Goal: Find contact information: Find contact information

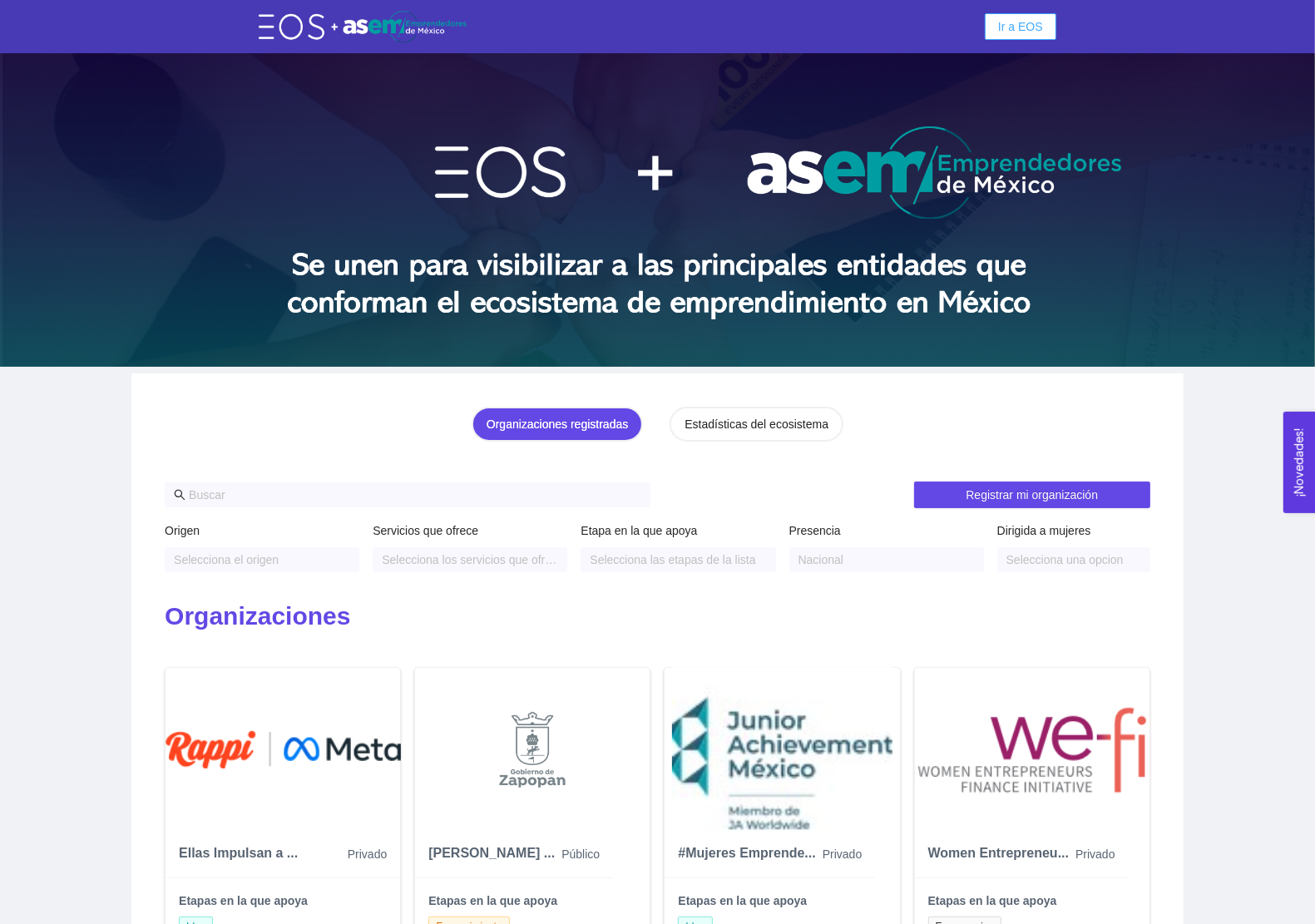
click at [1007, 27] on span "Ir a EOS" at bounding box center [1020, 26] width 45 height 18
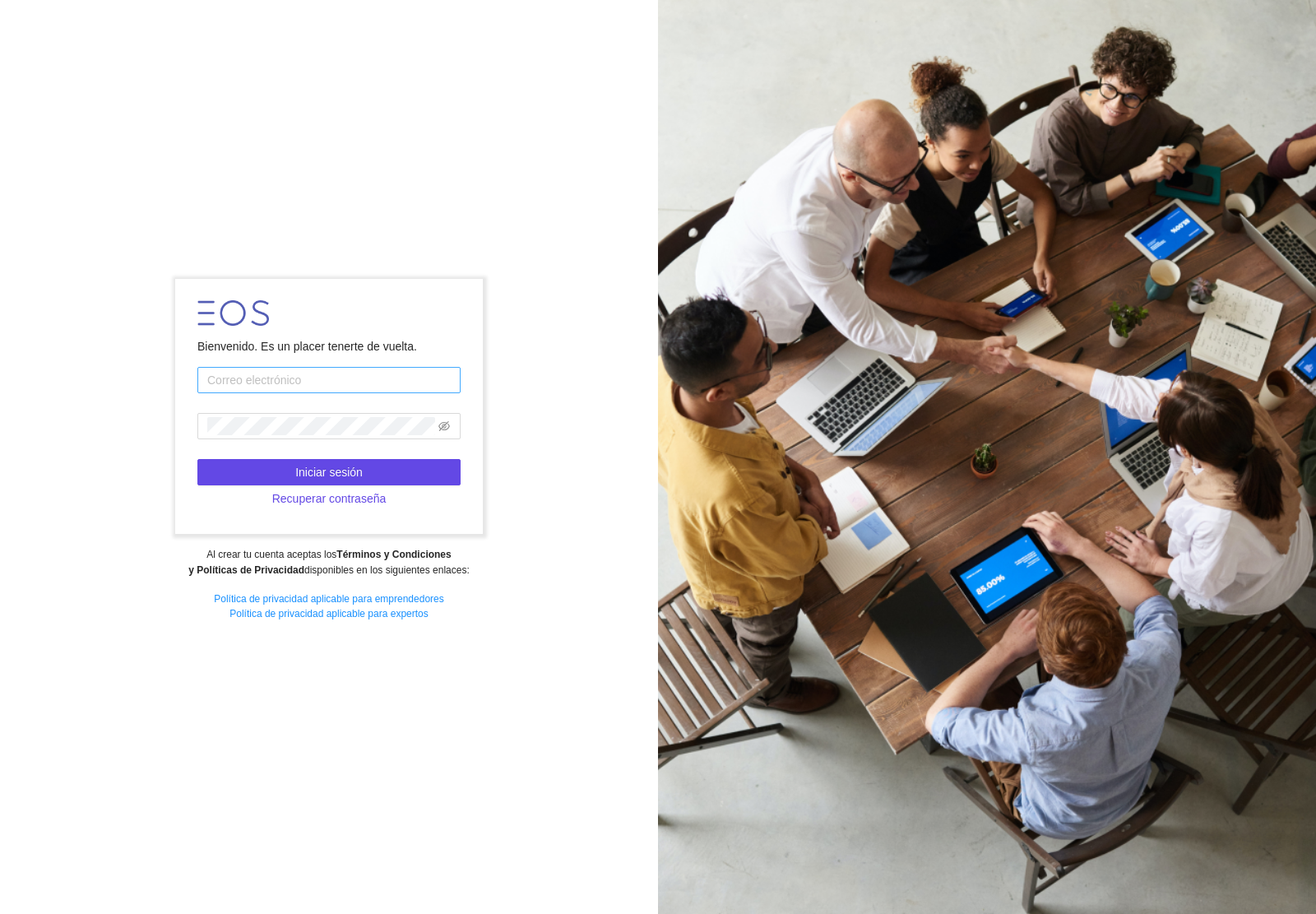
drag, startPoint x: 0, startPoint y: 0, endPoint x: 290, endPoint y: 384, distance: 481.2
click at [290, 384] on input "text" at bounding box center [329, 379] width 263 height 26
type input "[PERSON_NAME][EMAIL_ADDRESS][DOMAIN_NAME]"
click at [280, 416] on span at bounding box center [329, 425] width 263 height 26
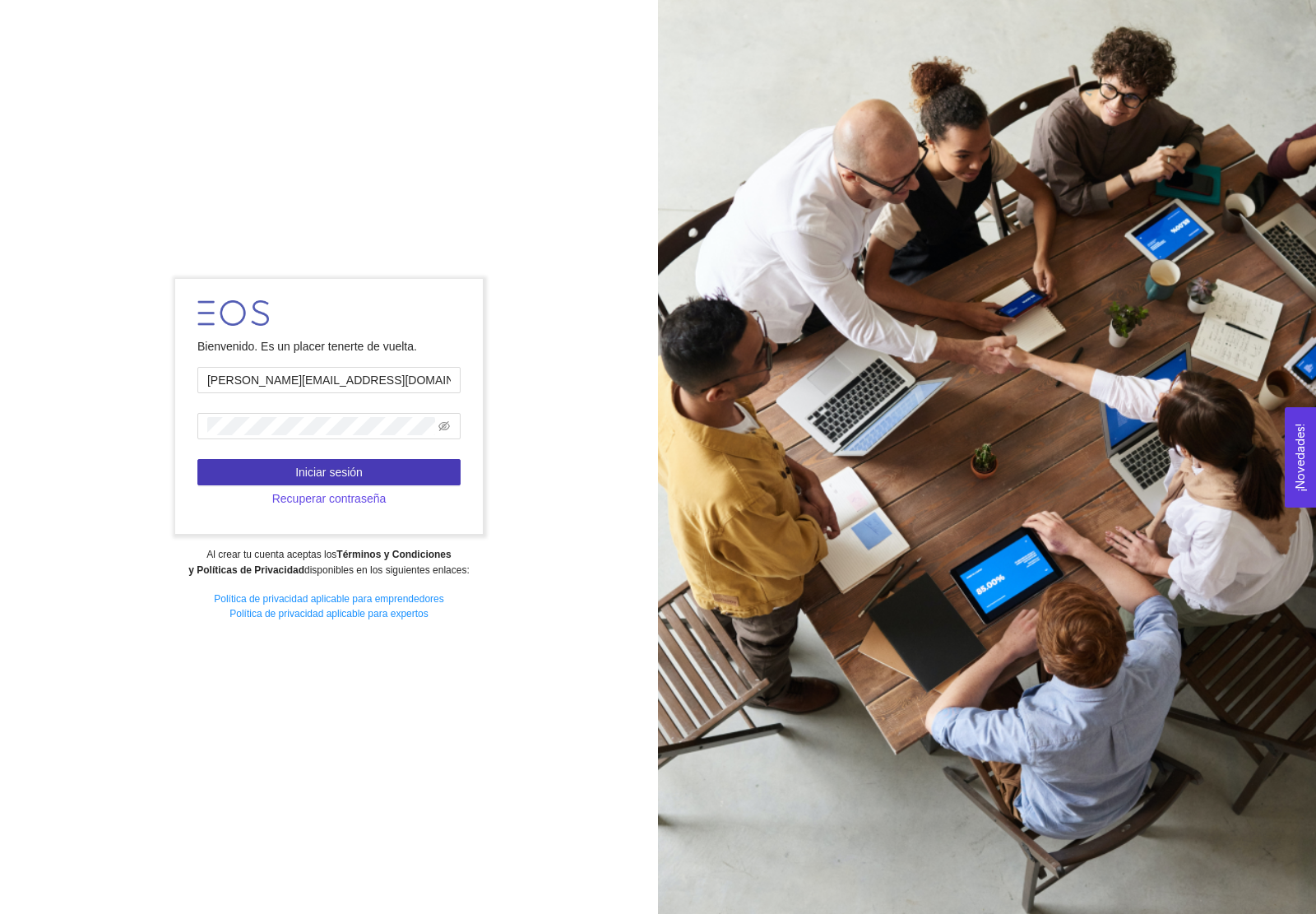
click at [353, 459] on button "Iniciar sesión" at bounding box center [329, 471] width 263 height 26
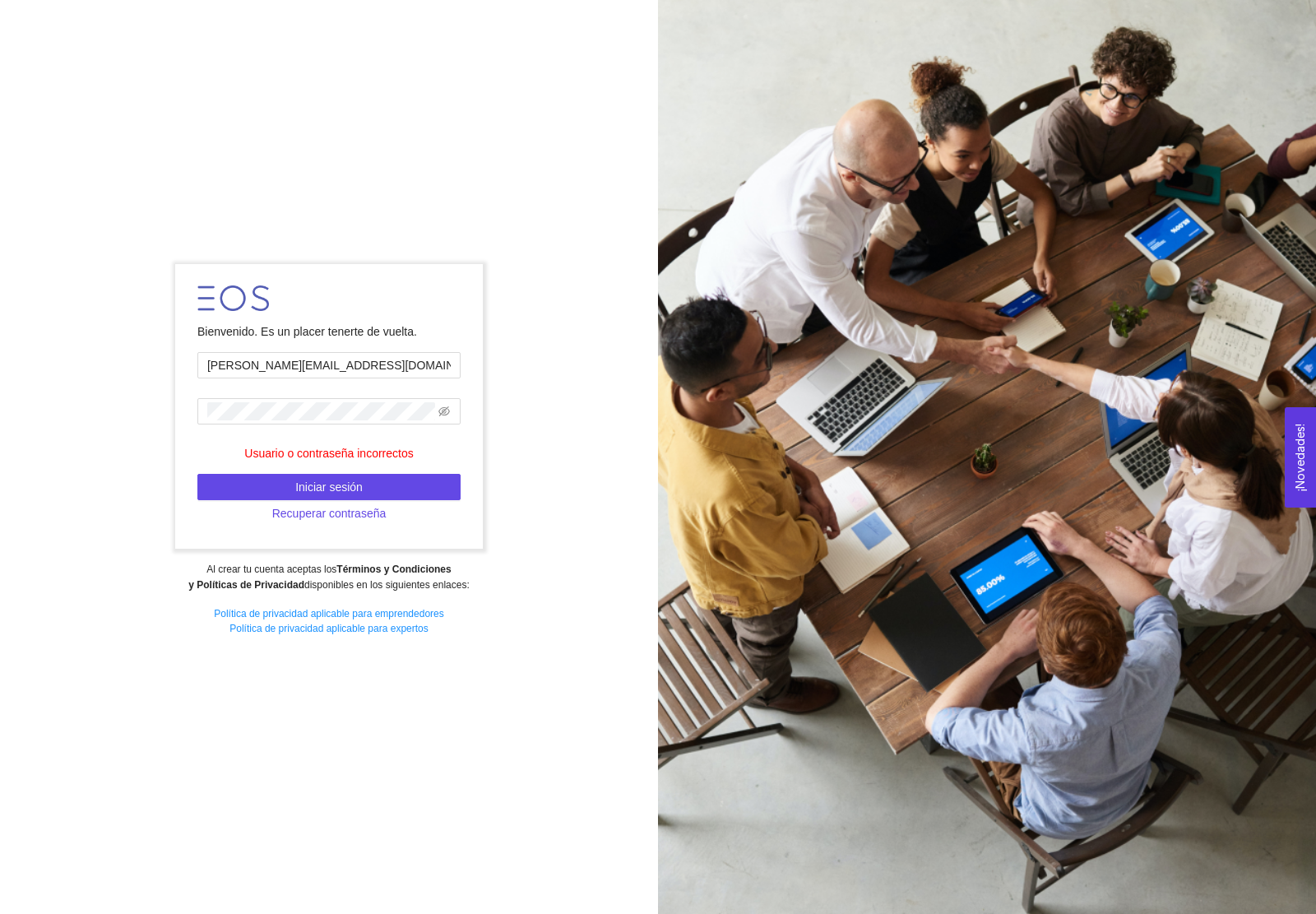
drag, startPoint x: 289, startPoint y: 421, endPoint x: 107, endPoint y: 410, distance: 182.3
click at [107, 410] on div "Bienvenido. Es un placer tenerte de vuelta. [PERSON_NAME][EMAIL_ADDRESS][DOMAIN…" at bounding box center [328, 456] width 658 height 408
click at [169, 403] on div "Bienvenido. Es un placer tenerte de vuelta. [PERSON_NAME][EMAIL_ADDRESS][DOMAIN…" at bounding box center [328, 456] width 658 height 408
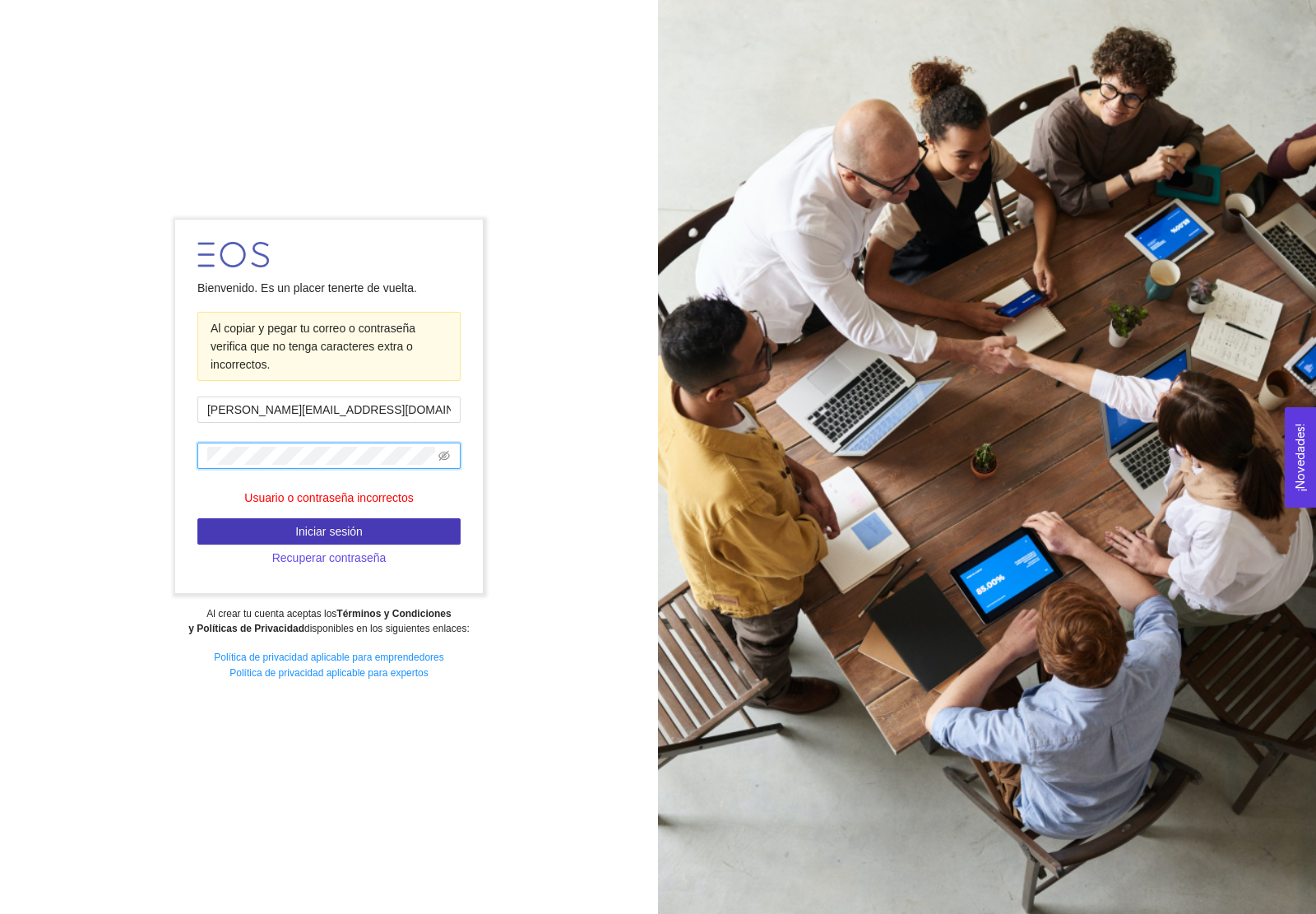
click at [300, 535] on span "Iniciar sesión" at bounding box center [329, 531] width 67 height 18
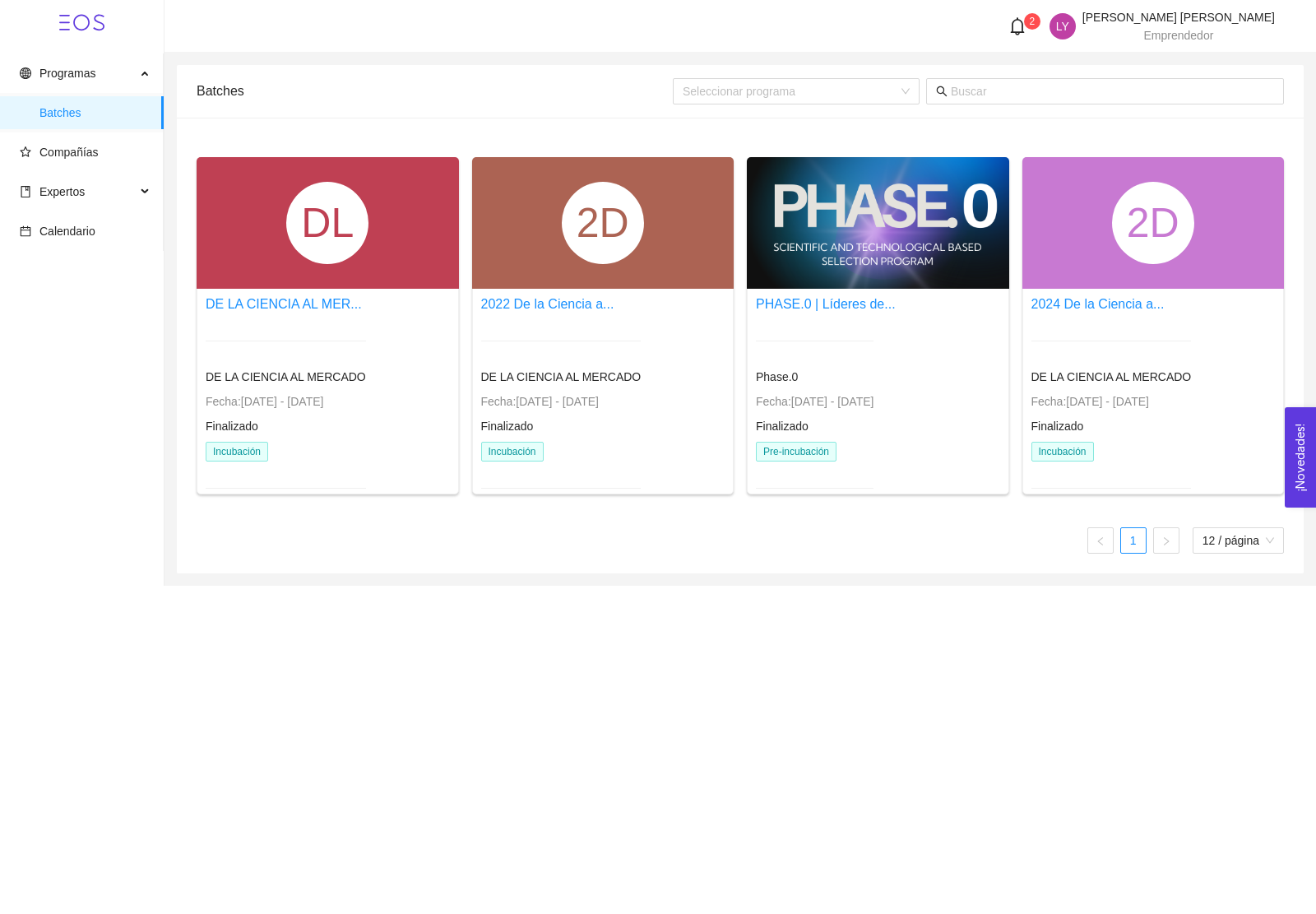
click at [1141, 252] on div "2D" at bounding box center [1153, 223] width 83 height 83
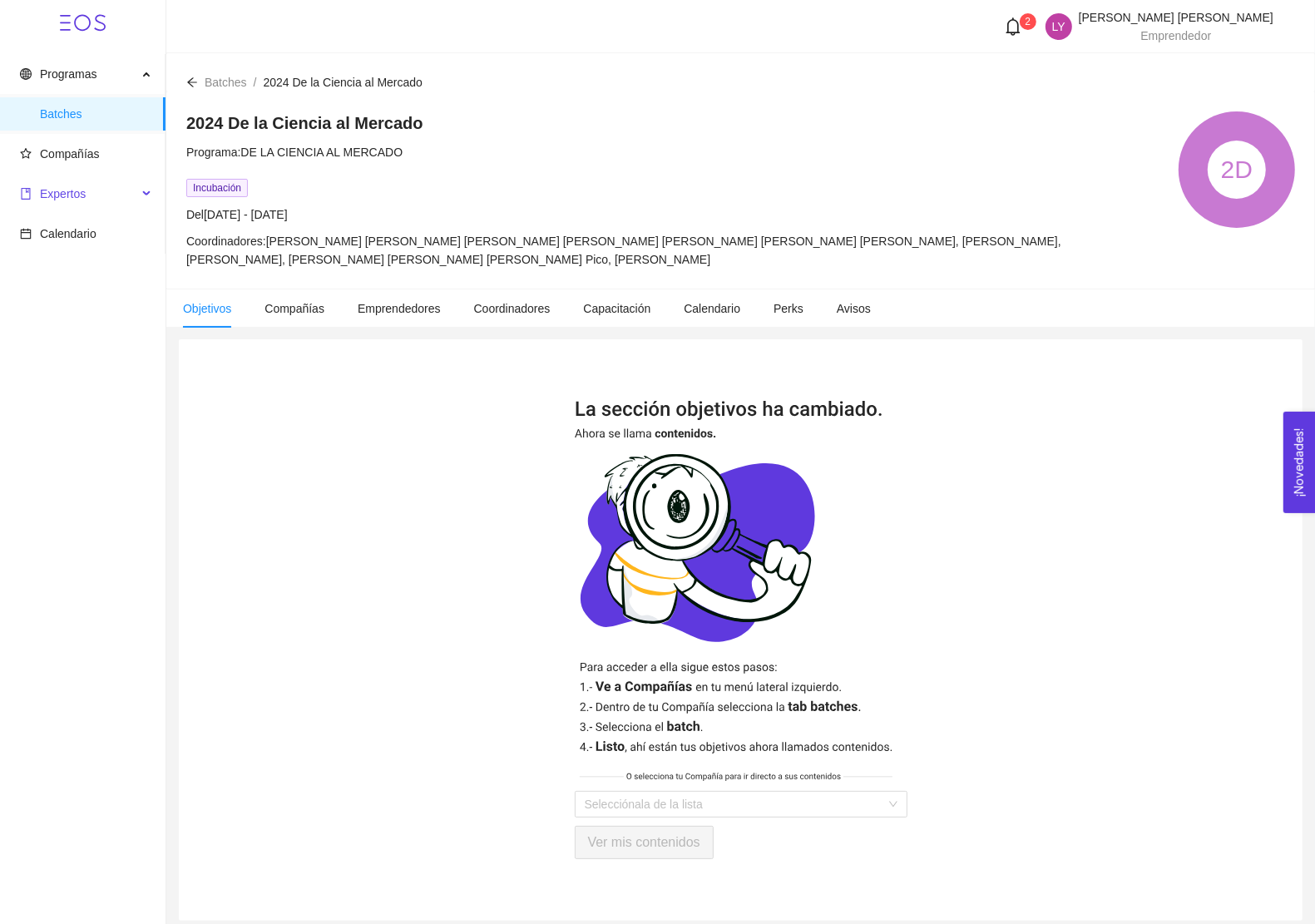
click at [77, 189] on span "Expertos" at bounding box center [62, 194] width 46 height 14
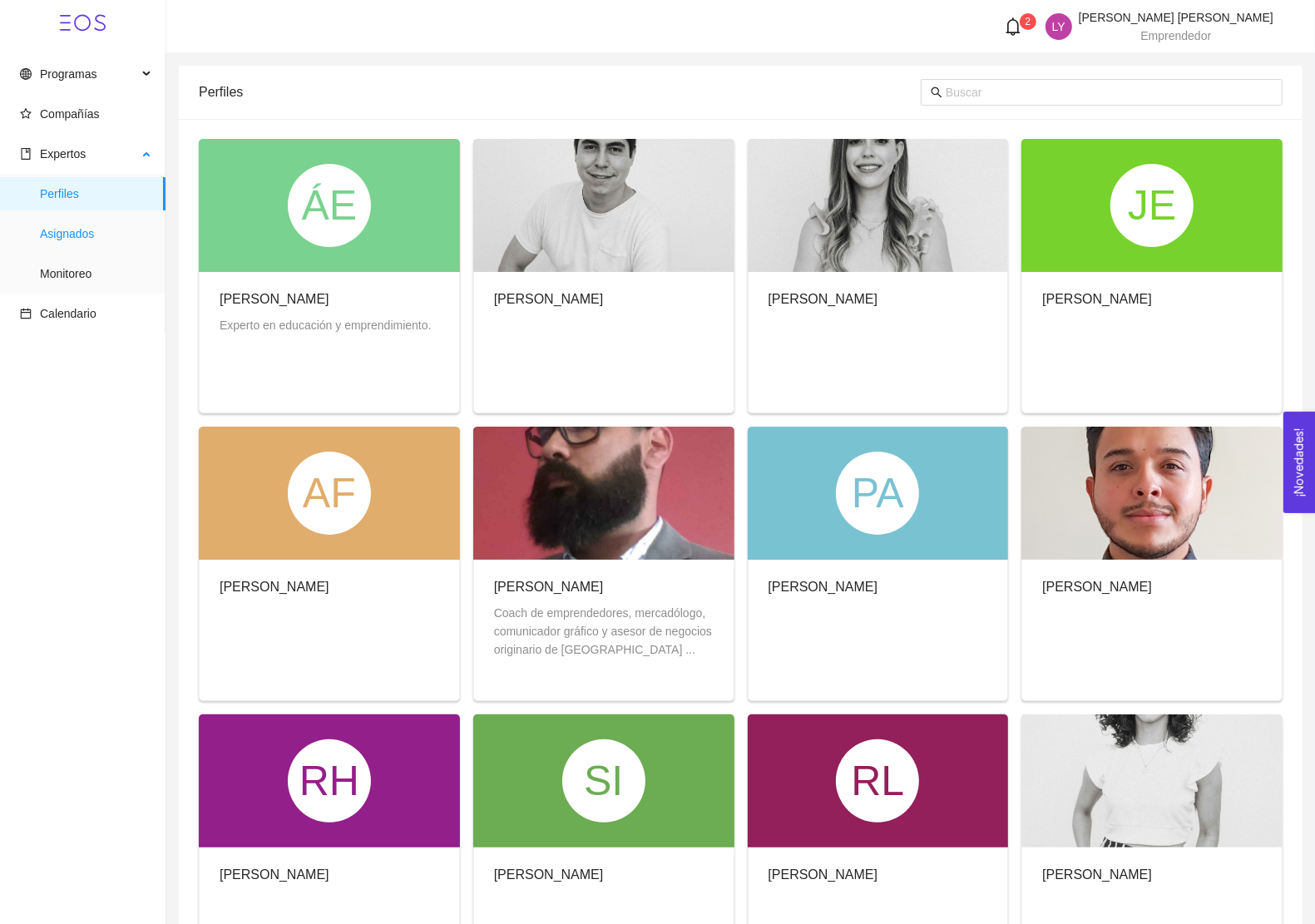
click at [85, 230] on span "Asignados" at bounding box center [96, 234] width 113 height 33
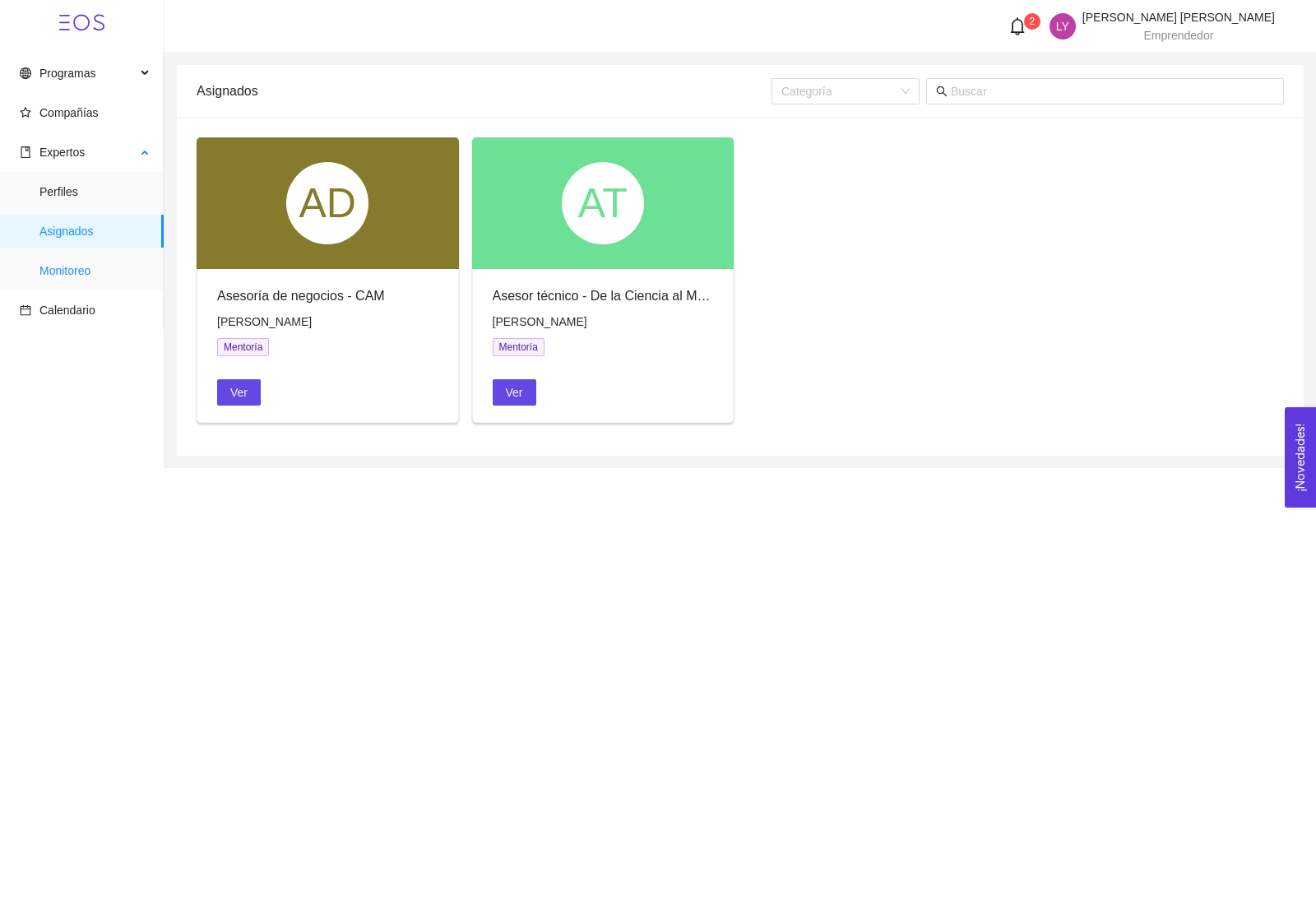
click at [64, 266] on span "Monitoreo" at bounding box center [95, 271] width 111 height 33
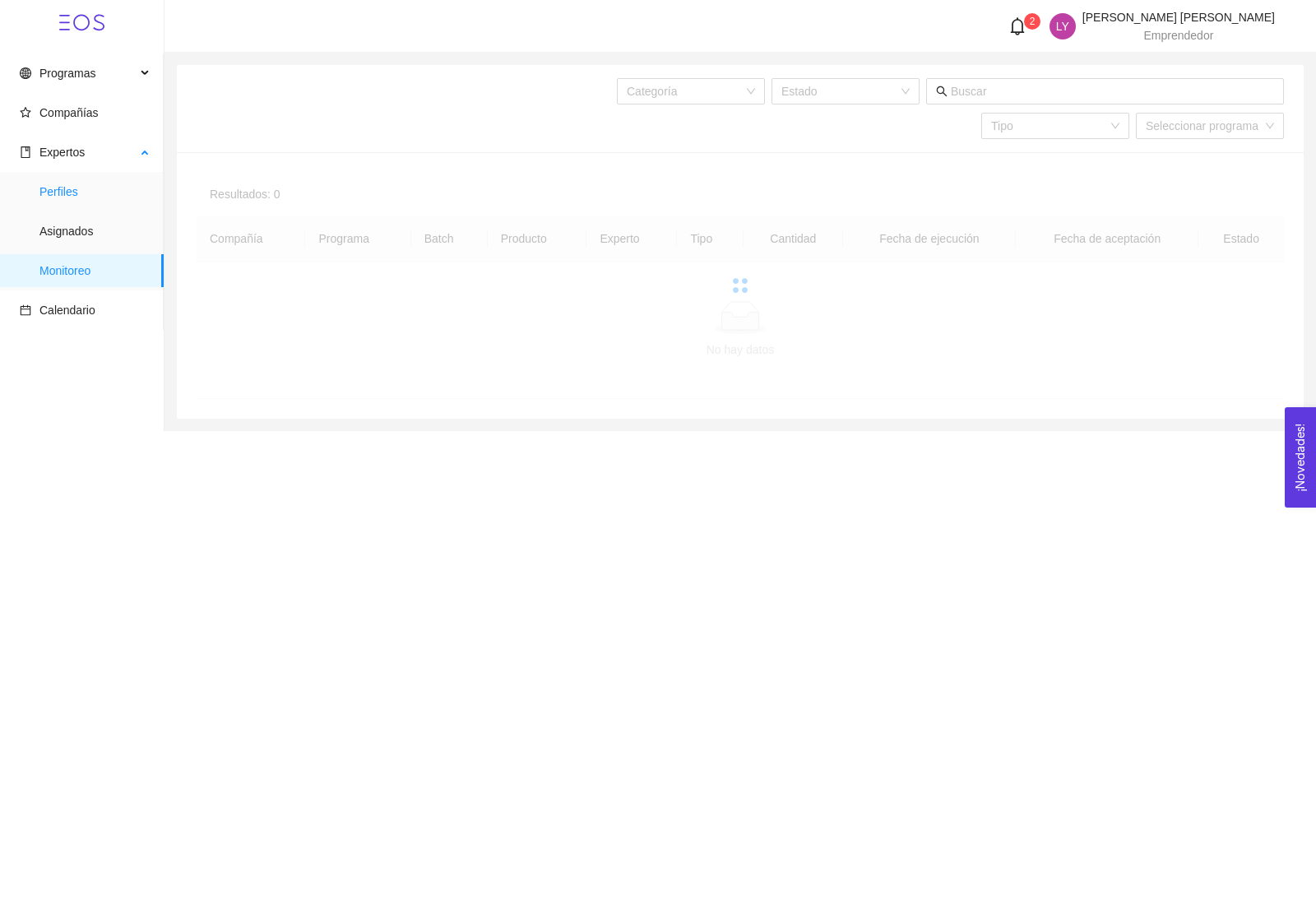
click at [62, 195] on span "Perfiles" at bounding box center [95, 192] width 111 height 33
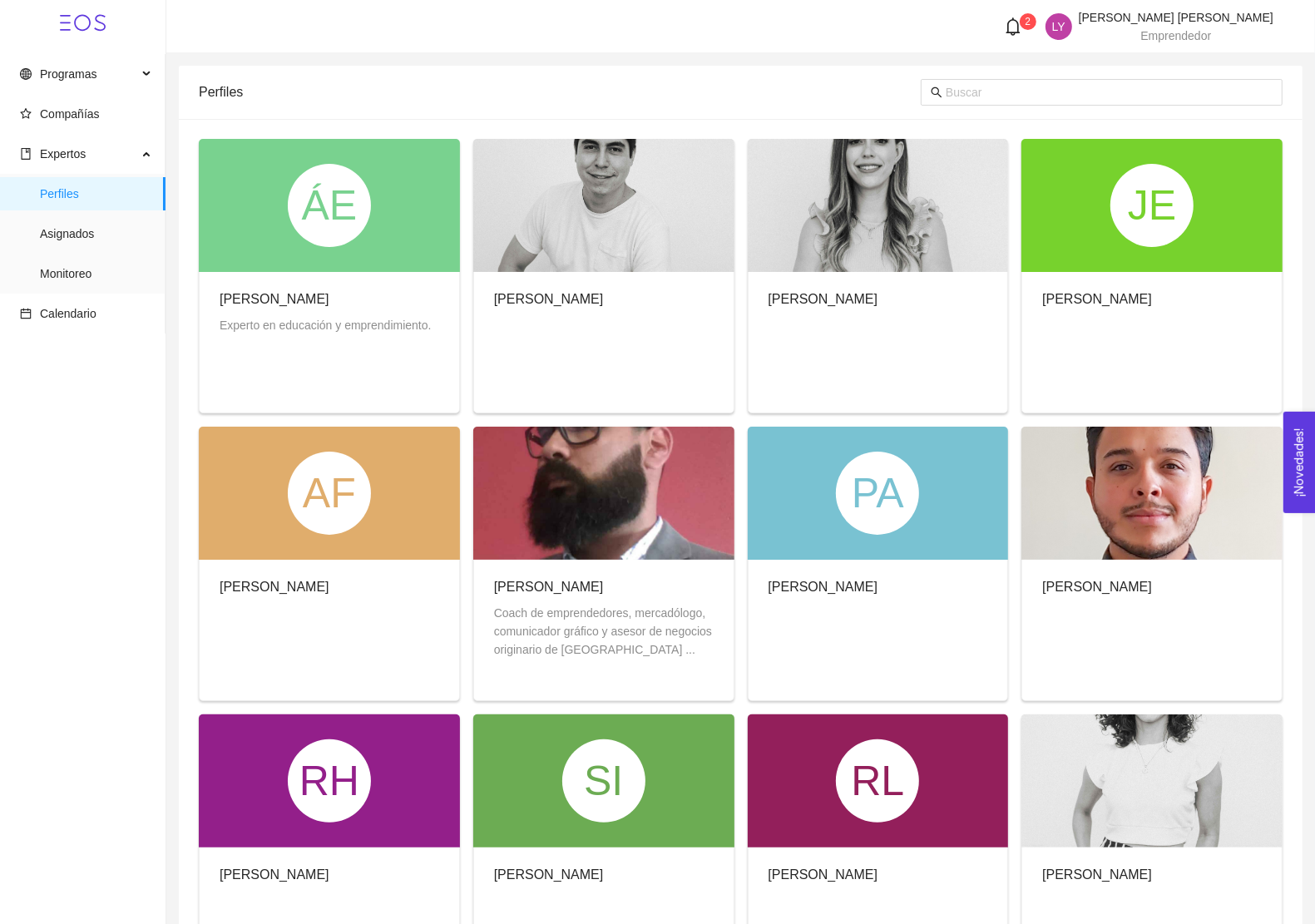
click at [1036, 23] on sup "2" at bounding box center [1027, 21] width 16 height 16
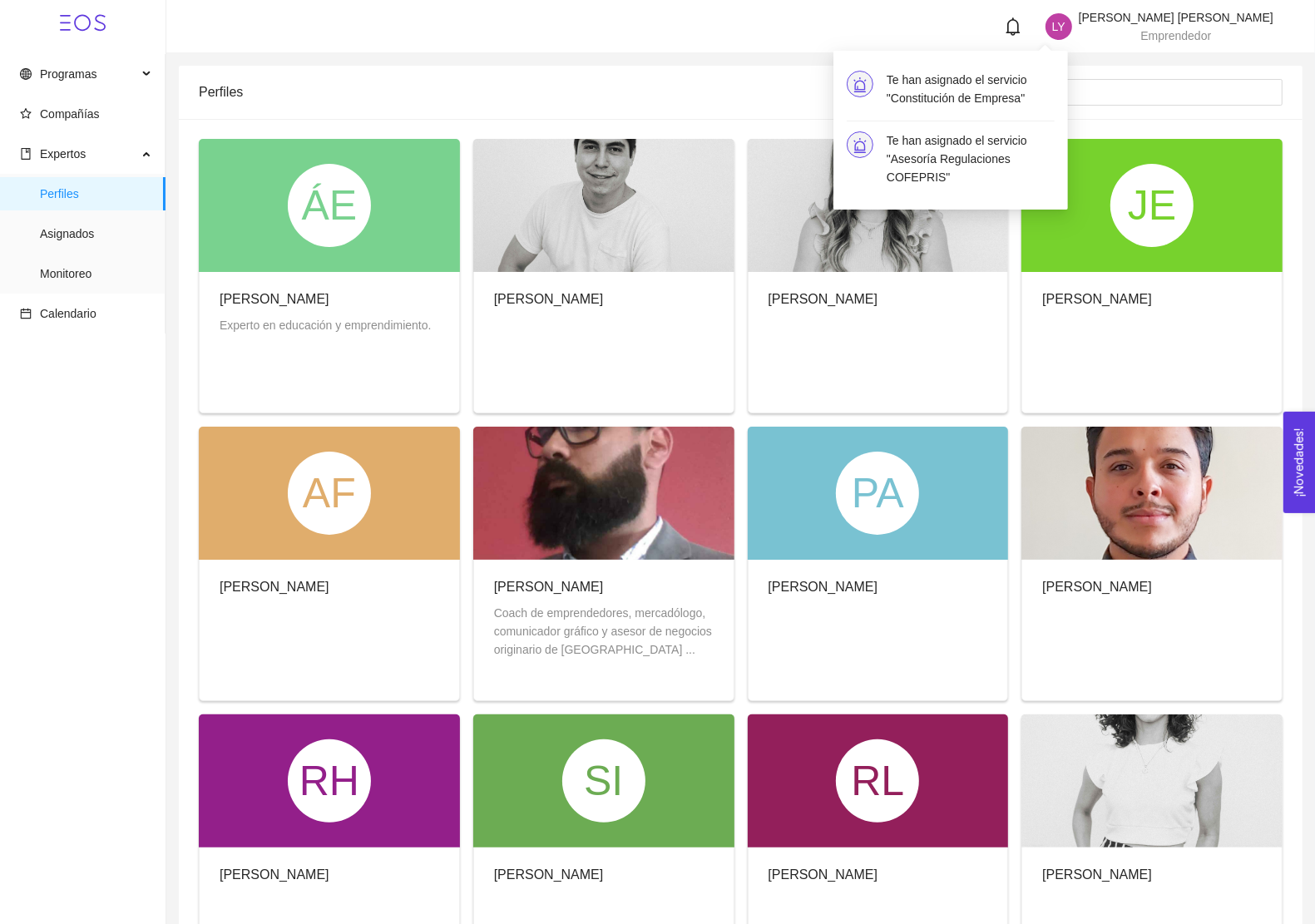
click at [937, 91] on h4 "Te han asignado el servicio "Constitución de Empresa"" at bounding box center [970, 89] width 168 height 37
click at [917, 85] on h4 "Te han asignado el servicio "Constitución de Empresa"" at bounding box center [970, 89] width 168 height 37
click at [948, 96] on h4 "Te han asignado el servicio "Constitución de Empresa"" at bounding box center [970, 89] width 168 height 37
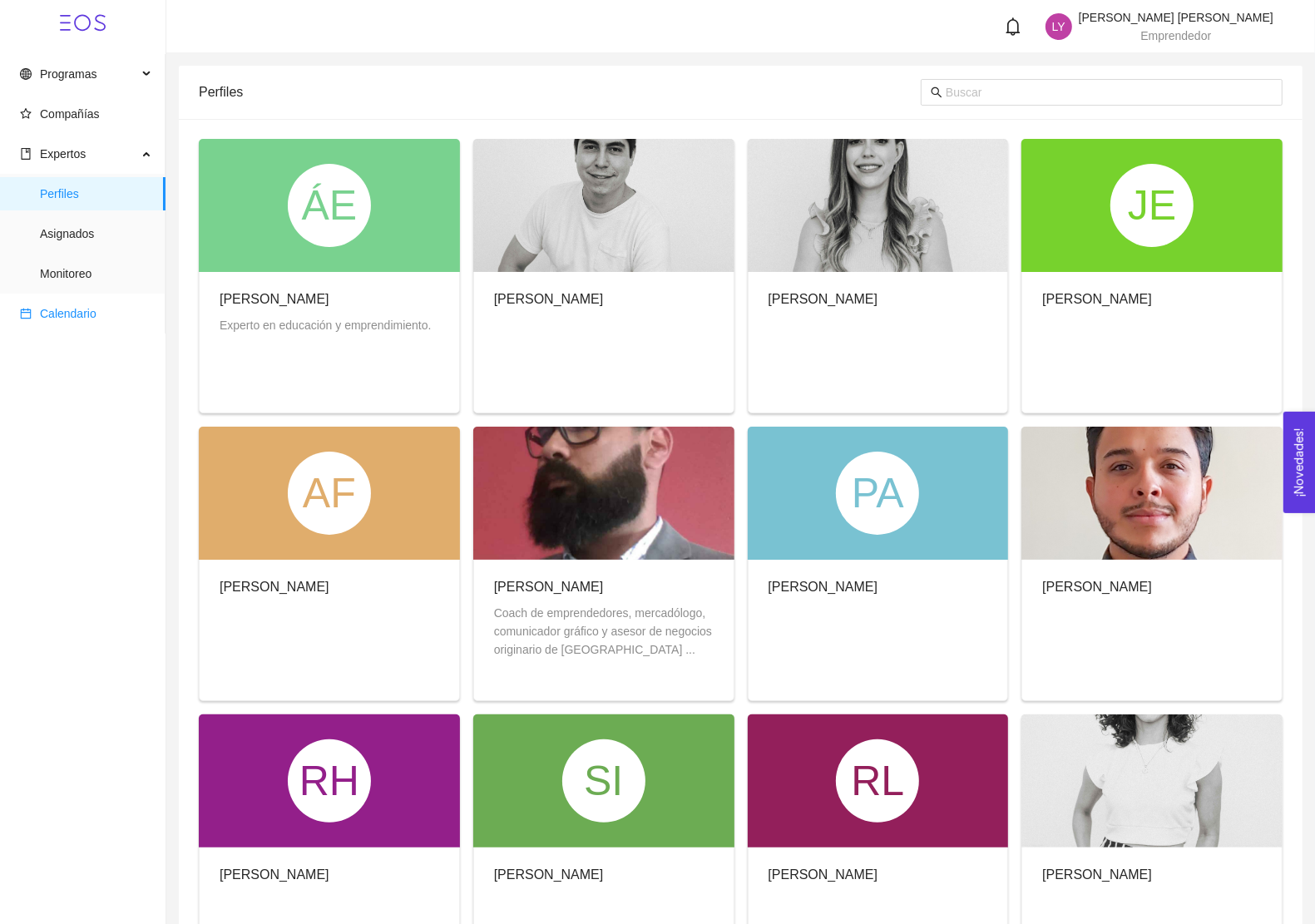
click at [65, 311] on span "Calendario" at bounding box center [68, 314] width 56 height 14
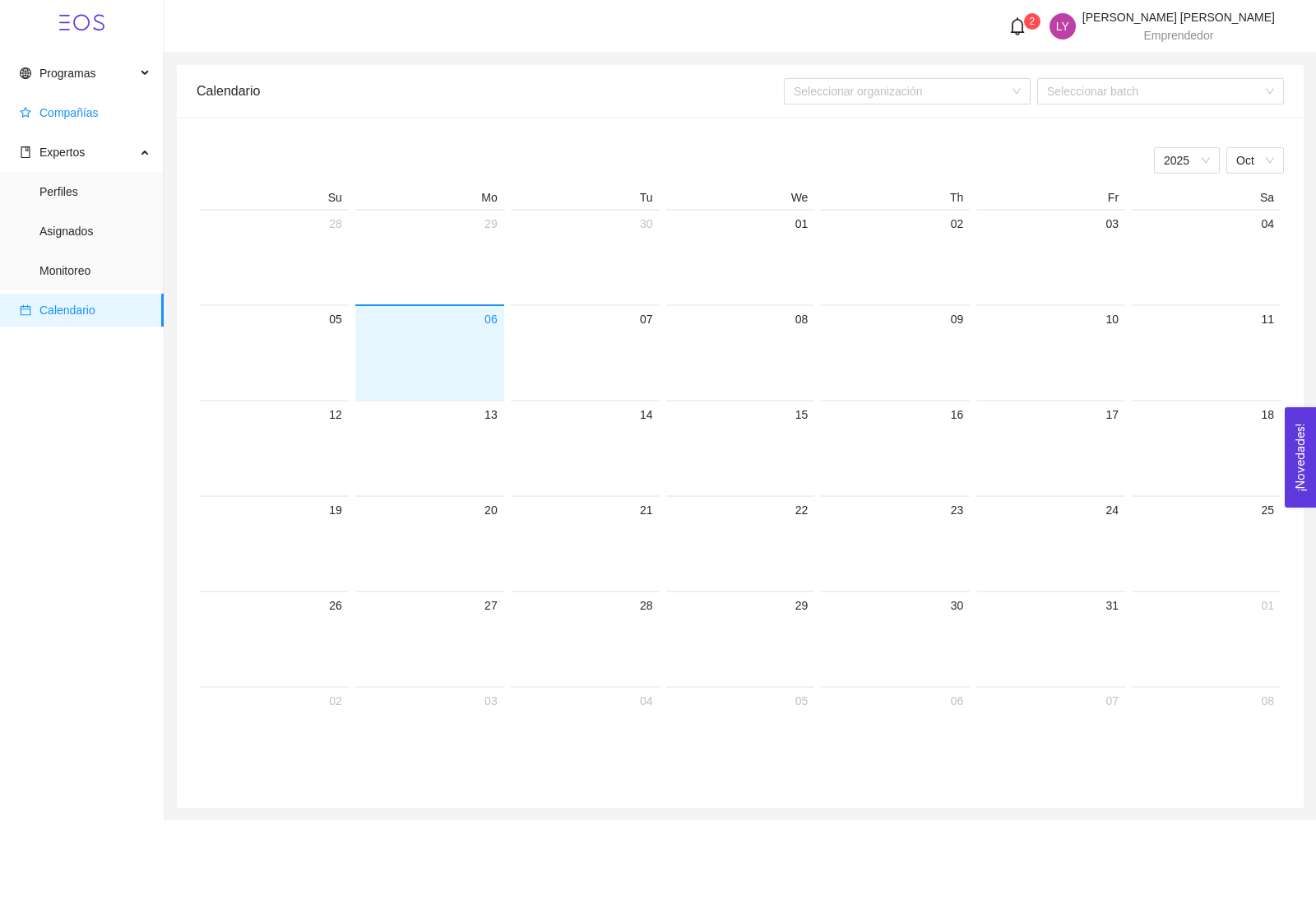
click at [60, 107] on span "Compañías" at bounding box center [69, 113] width 60 height 13
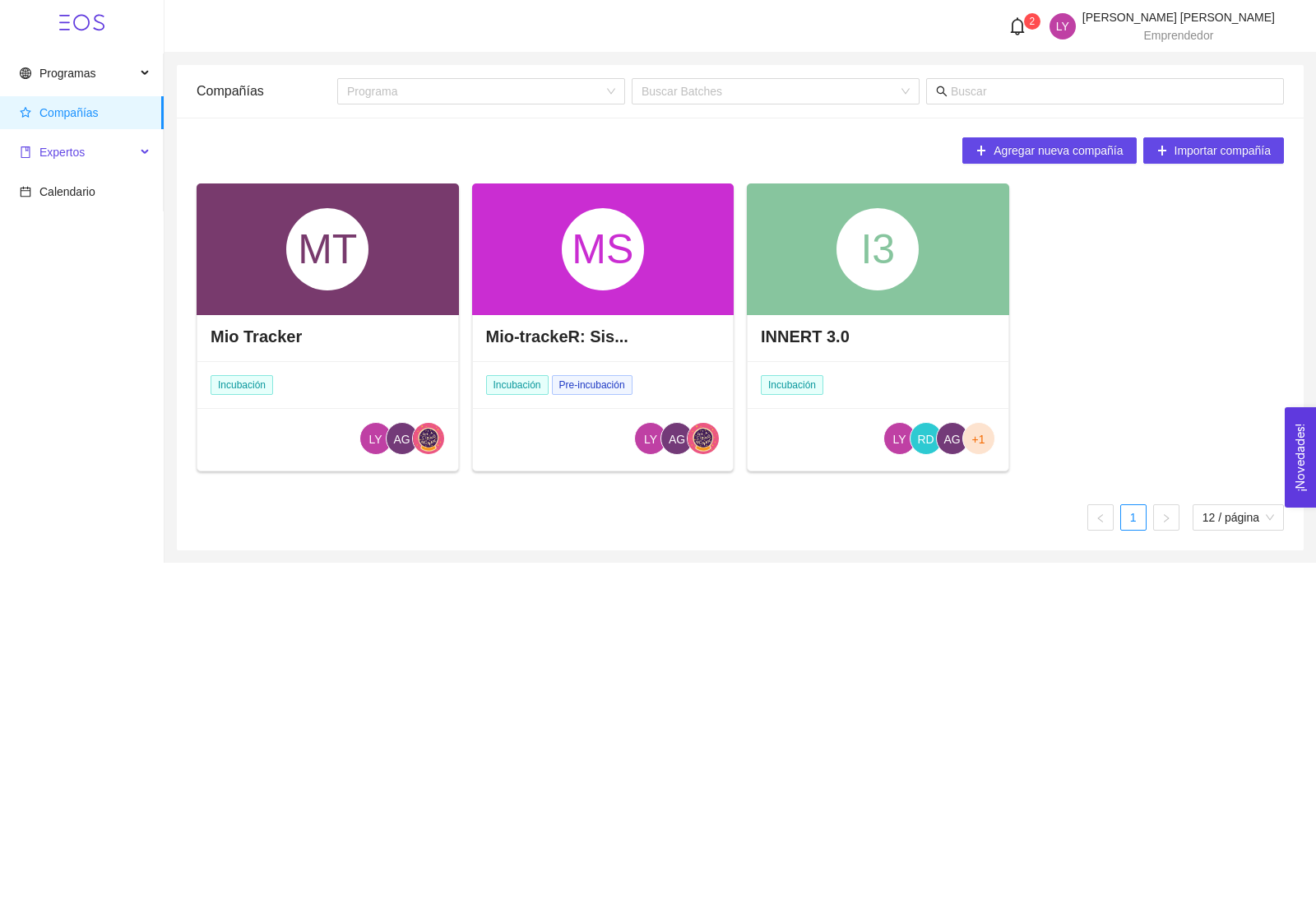
click at [50, 146] on span "Expertos" at bounding box center [61, 153] width 45 height 13
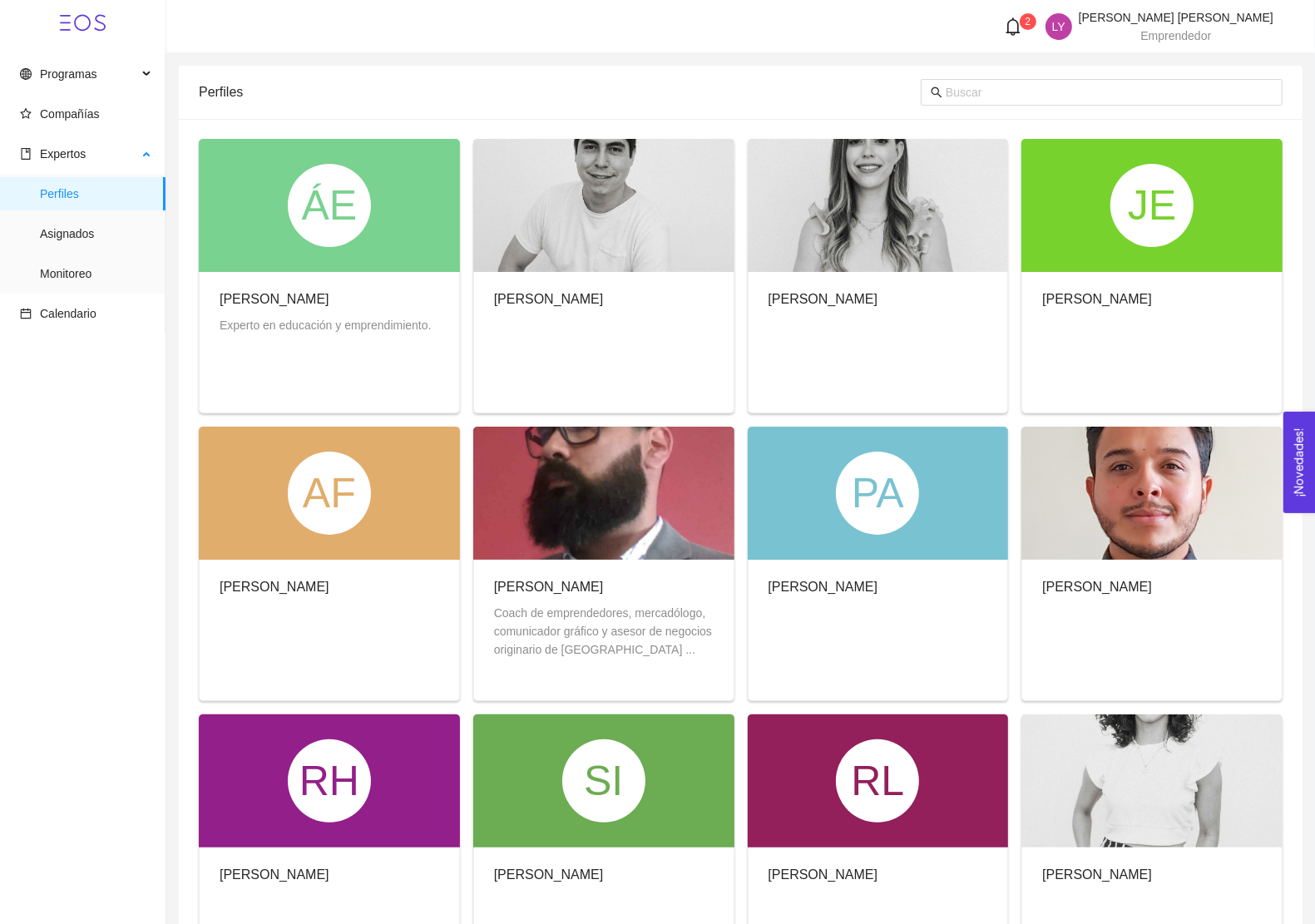
click at [71, 193] on span "Perfiles" at bounding box center [96, 194] width 113 height 33
click at [73, 225] on span "Asignados" at bounding box center [96, 234] width 113 height 33
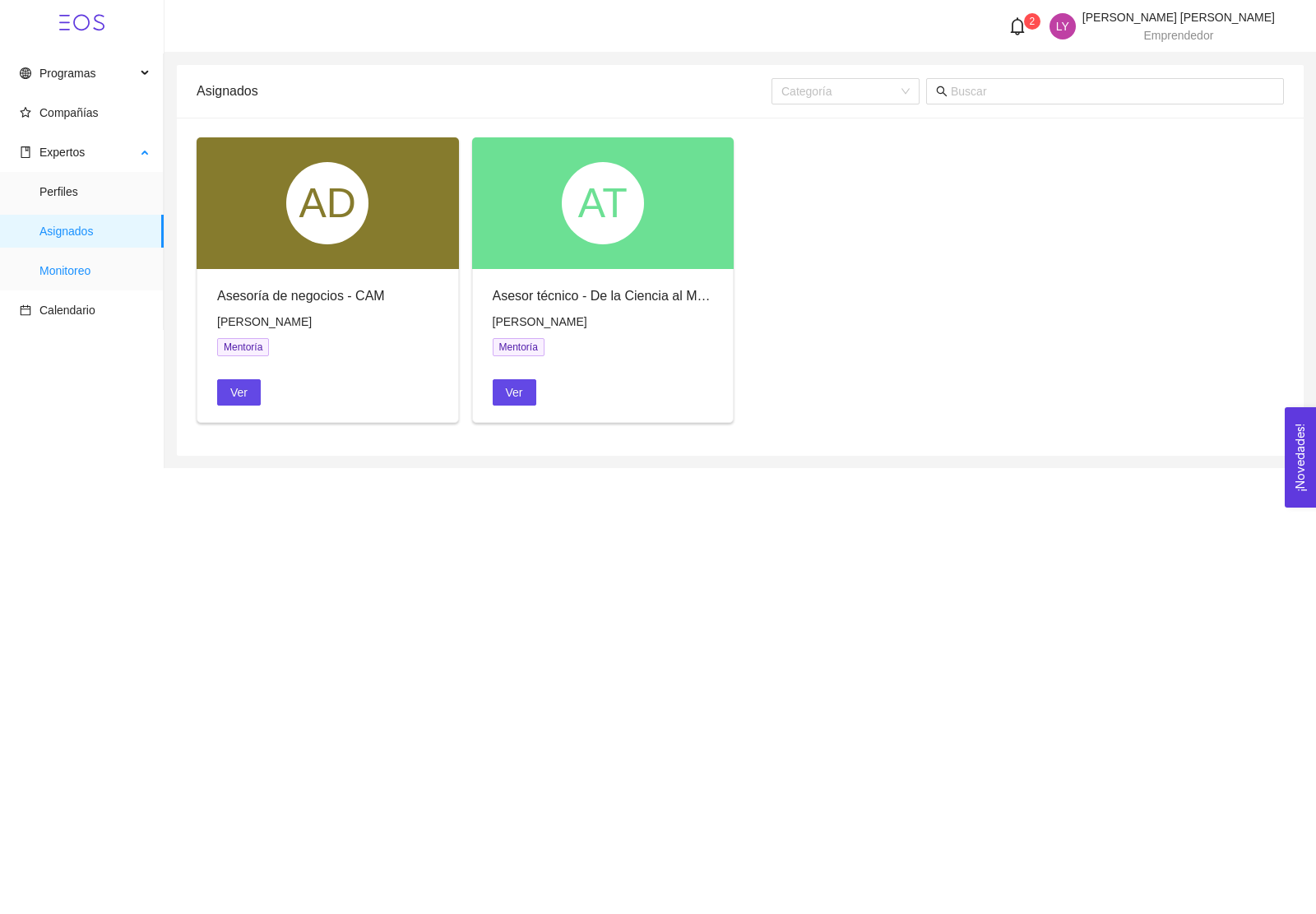
click at [76, 267] on span "Monitoreo" at bounding box center [95, 271] width 111 height 33
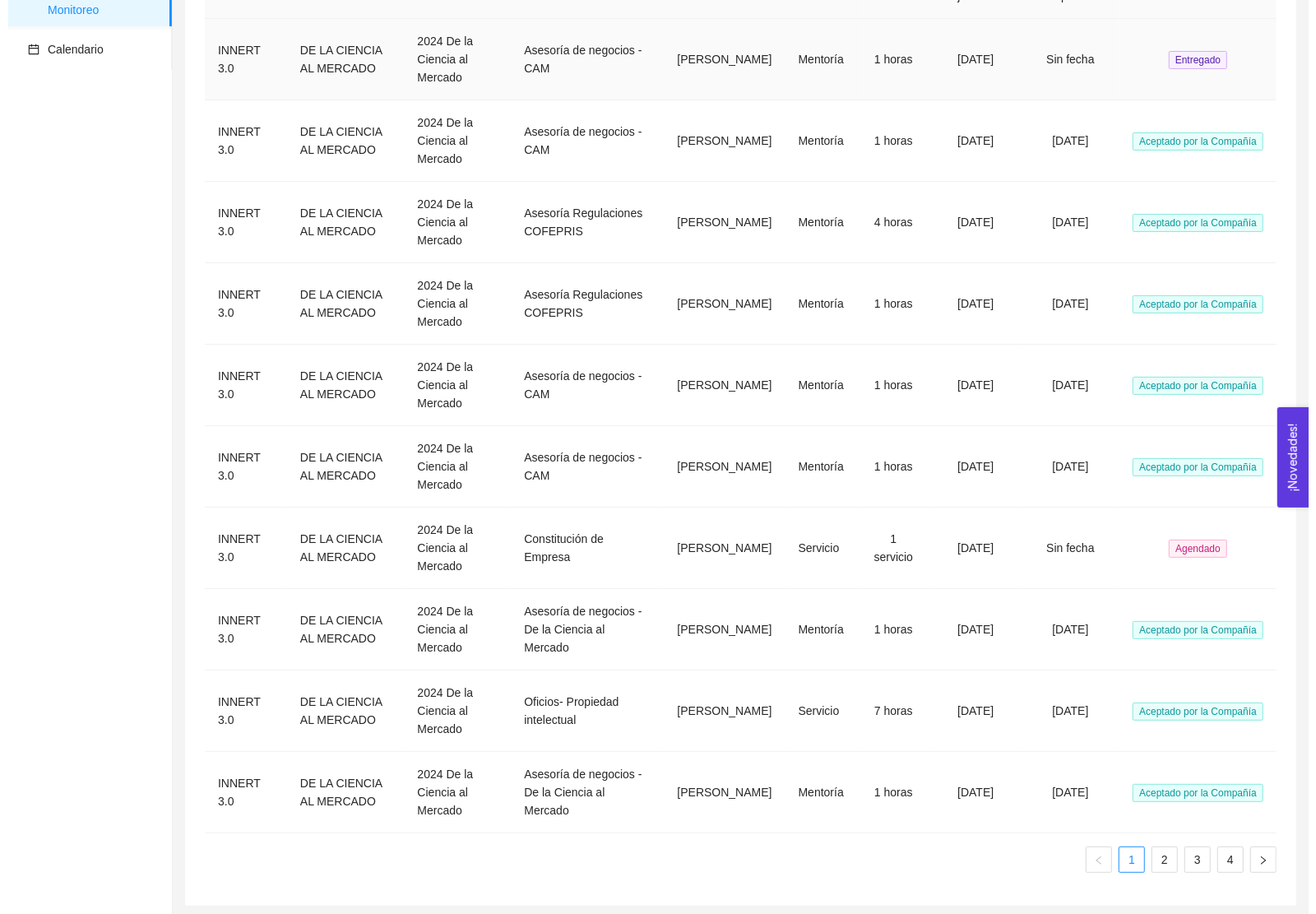
scroll to position [267, 0]
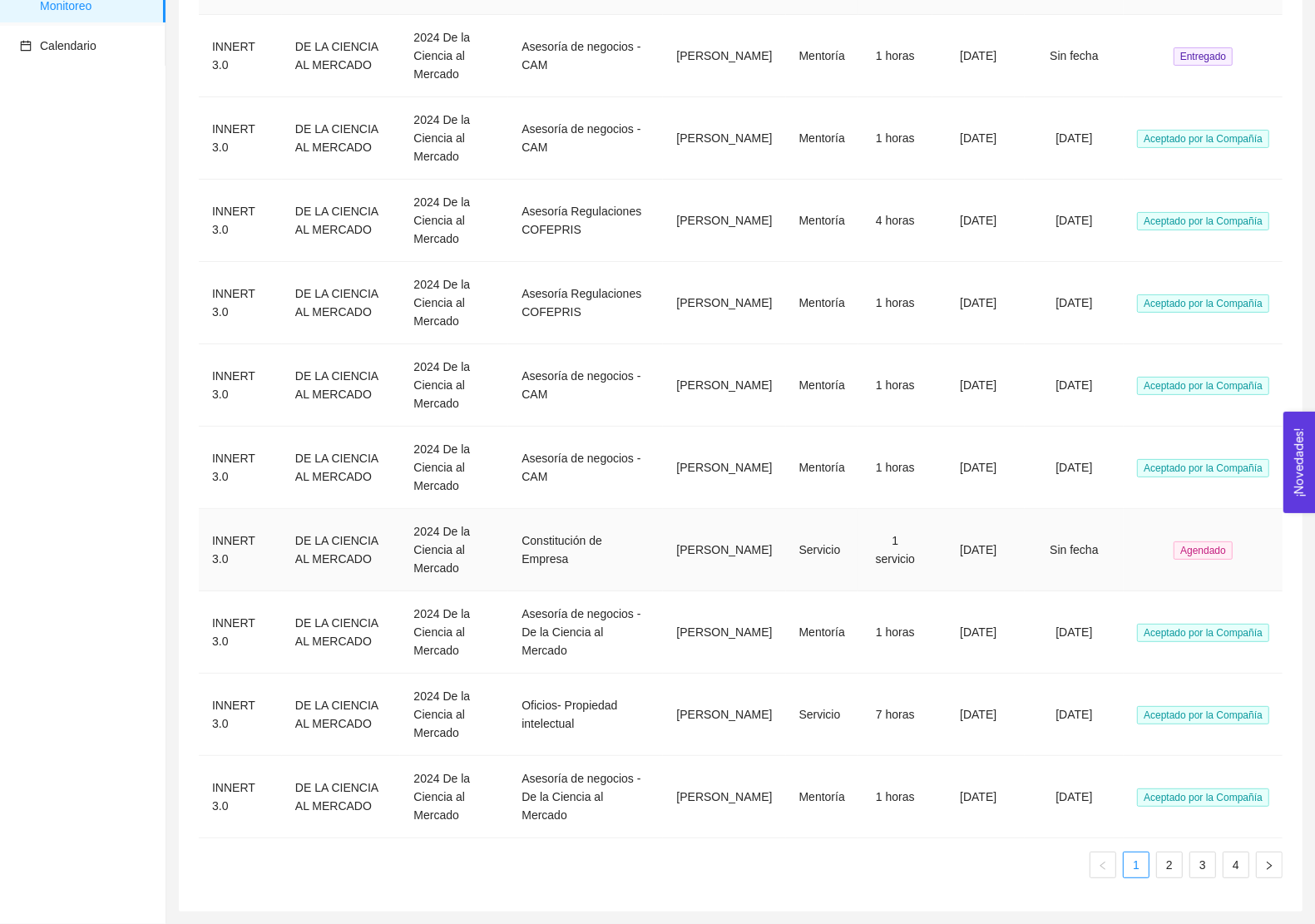
click at [537, 542] on td "Constitución de Empresa" at bounding box center [585, 549] width 154 height 82
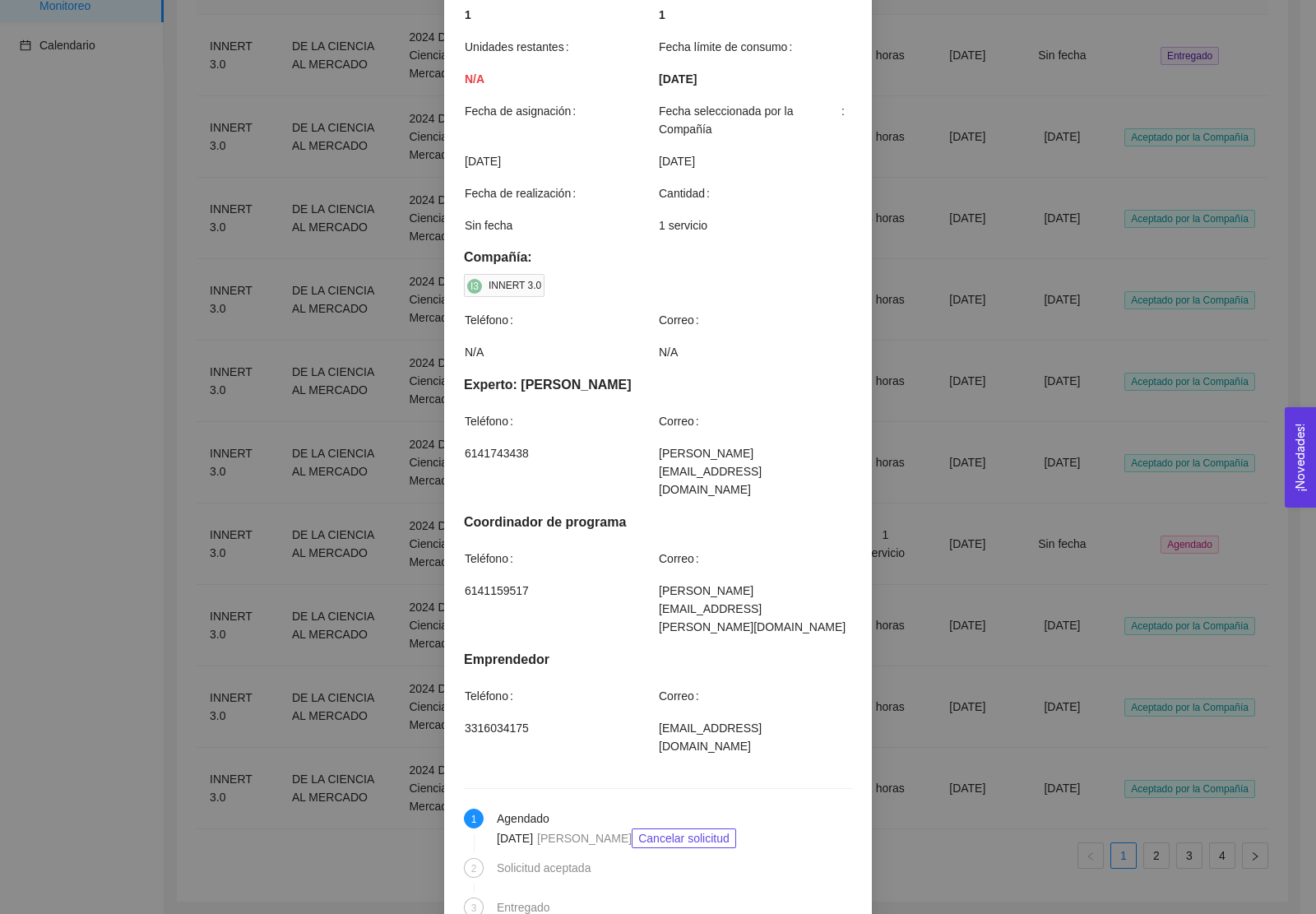
scroll to position [497, 0]
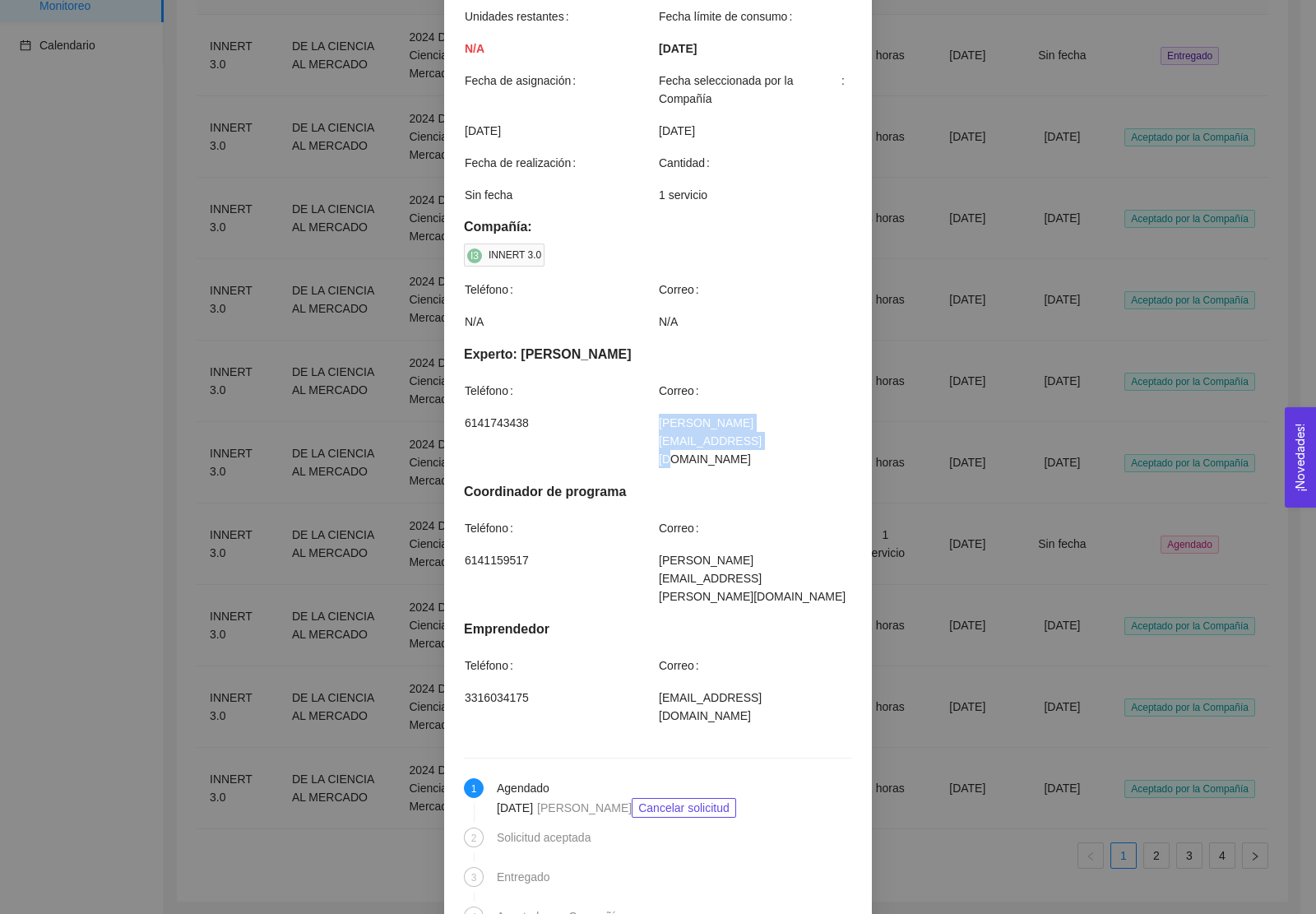
drag, startPoint x: 820, startPoint y: 424, endPoint x: 623, endPoint y: 422, distance: 197.0
click at [623, 422] on tr "6141743438 [PERSON_NAME][EMAIL_ADDRESS][DOMAIN_NAME]" at bounding box center [658, 446] width 388 height 68
copy tr "[PERSON_NAME][EMAIL_ADDRESS][DOMAIN_NAME]"
click at [474, 422] on span "6141743438" at bounding box center [561, 422] width 193 height 18
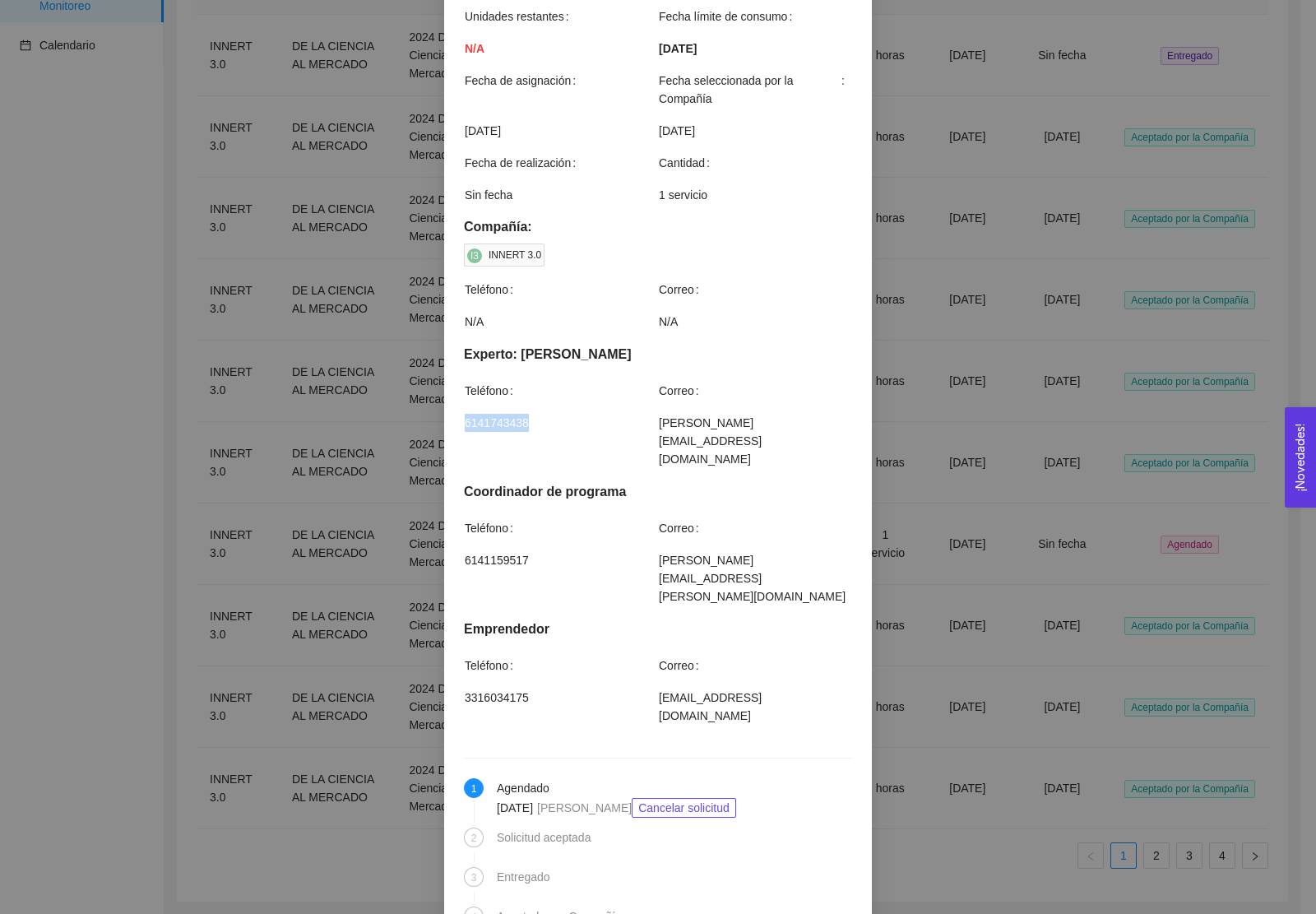
copy span "6141743438"
drag, startPoint x: 817, startPoint y: 429, endPoint x: 651, endPoint y: 429, distance: 166.0
click at [658, 429] on span "[PERSON_NAME][EMAIL_ADDRESS][DOMAIN_NAME]" at bounding box center [754, 441] width 193 height 55
copy span "[PERSON_NAME][EMAIL_ADDRESS][DOMAIN_NAME]"
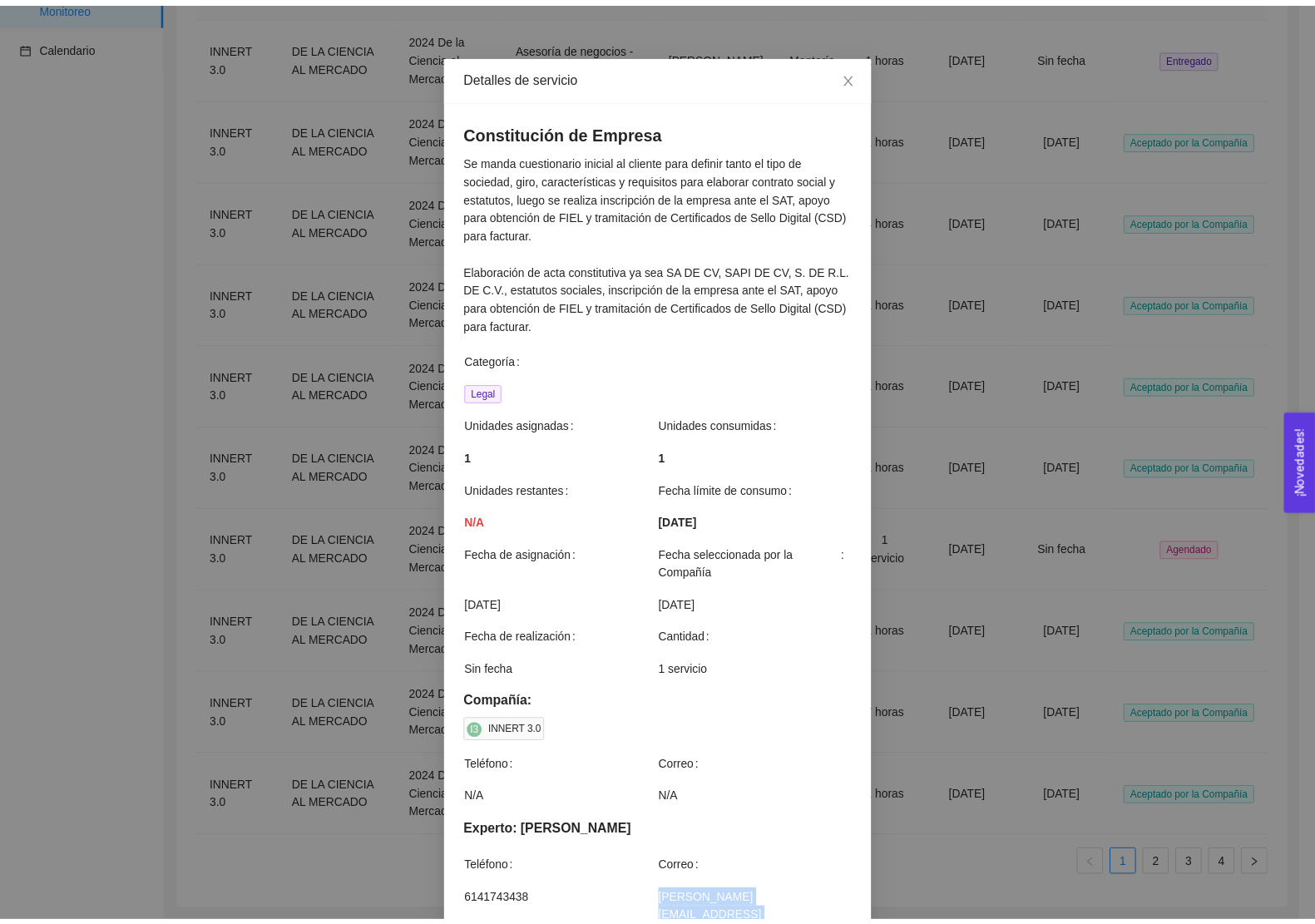
scroll to position [0, 0]
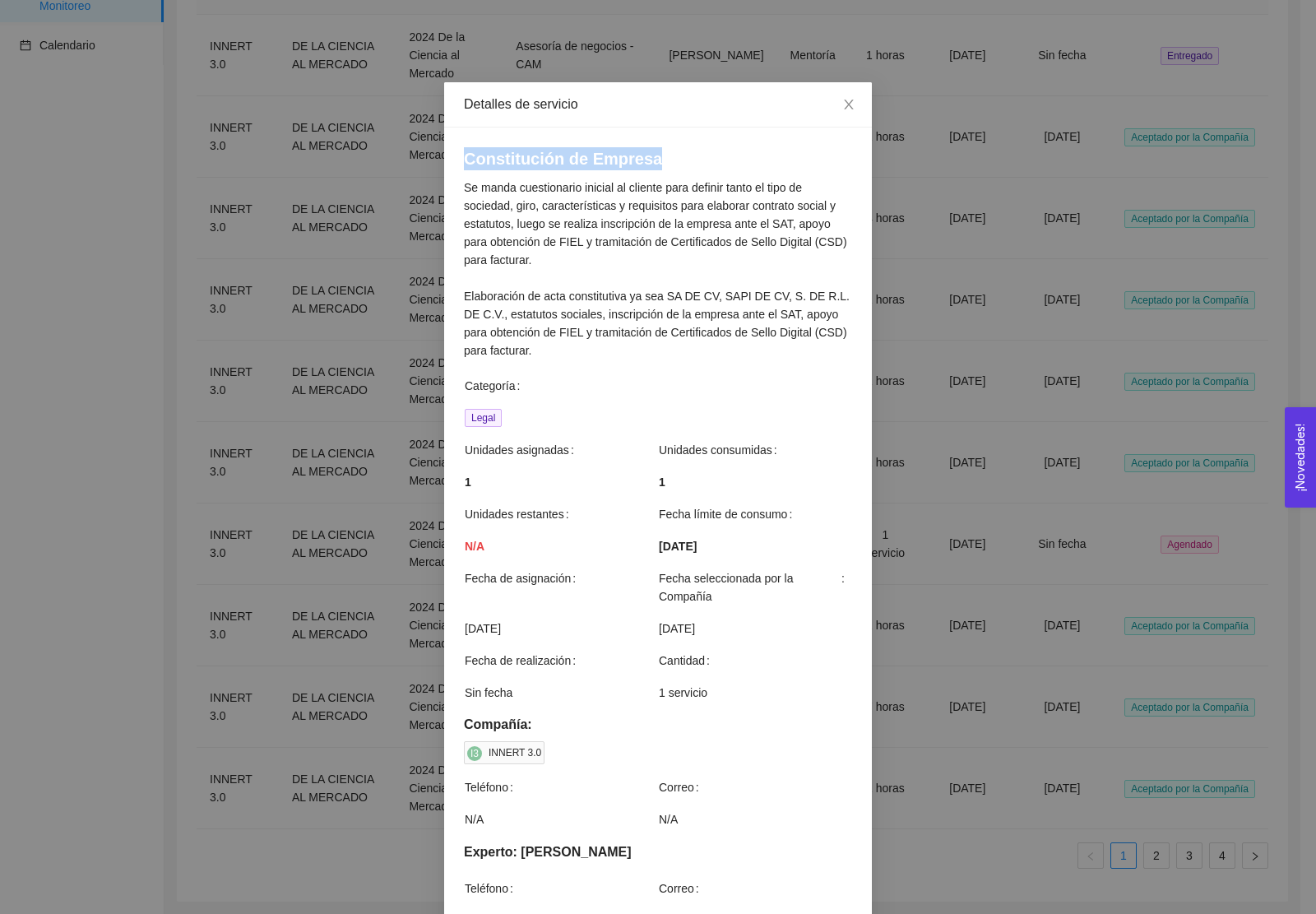
drag, startPoint x: 451, startPoint y: 160, endPoint x: 651, endPoint y: 149, distance: 200.3
click at [651, 149] on div "Constitución de Empresa Se manda cuestionario inicial al cliente para definir t…" at bounding box center [658, 796] width 428 height 1336
click at [491, 250] on p "Se manda cuestionario inicial al cliente para definir tanto el tipo de sociedad…" at bounding box center [658, 269] width 388 height 181
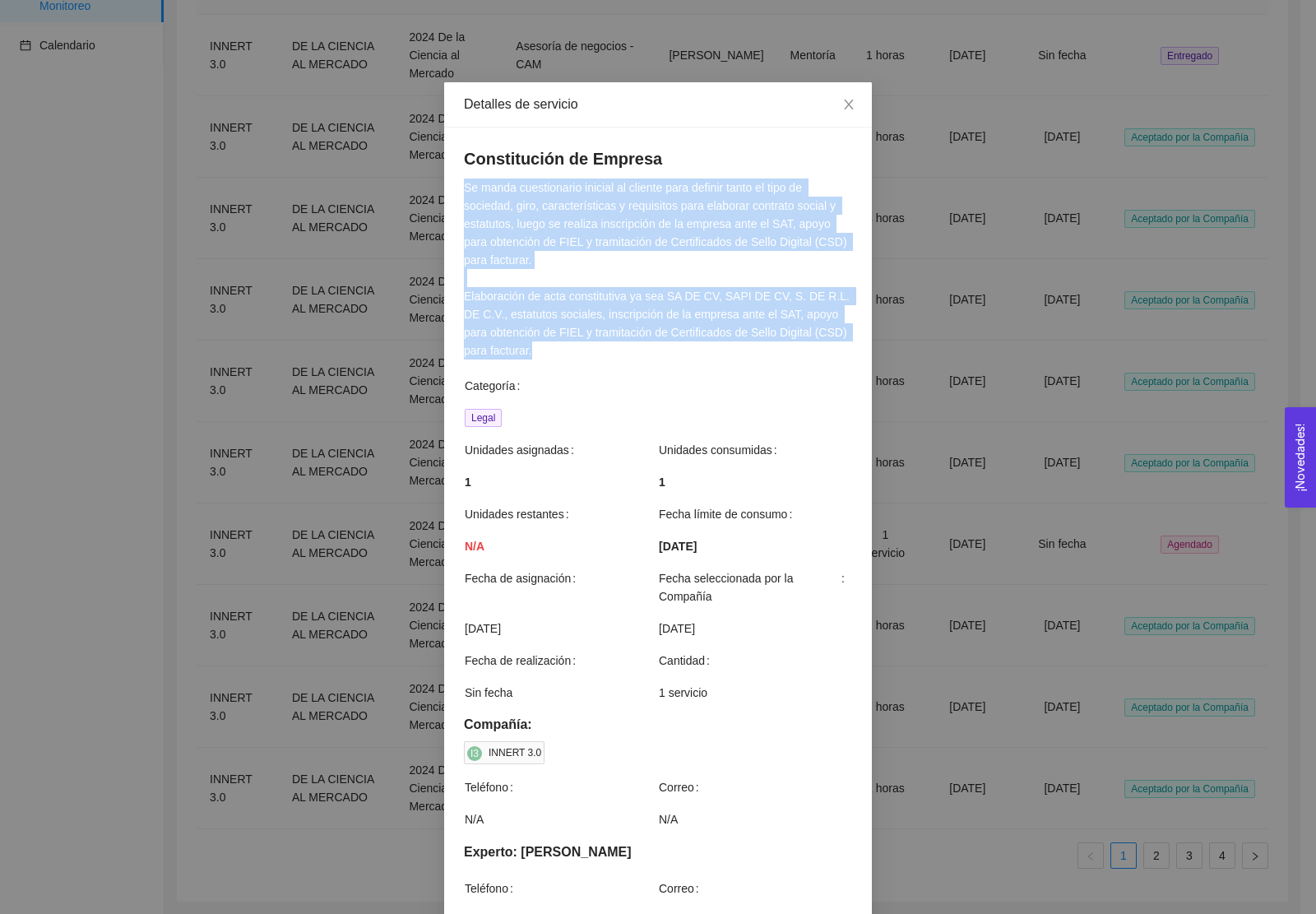
drag, startPoint x: 503, startPoint y: 352, endPoint x: 450, endPoint y: 187, distance: 173.3
click at [450, 187] on div "Constitución de Empresa Se manda cuestionario inicial al cliente para definir t…" at bounding box center [658, 796] width 428 height 1336
copy p "Se manda cuestionario inicial al cliente para definir tanto el tipo de sociedad…"
click at [849, 106] on span "Close" at bounding box center [849, 106] width 46 height 46
